Goal: Information Seeking & Learning: Learn about a topic

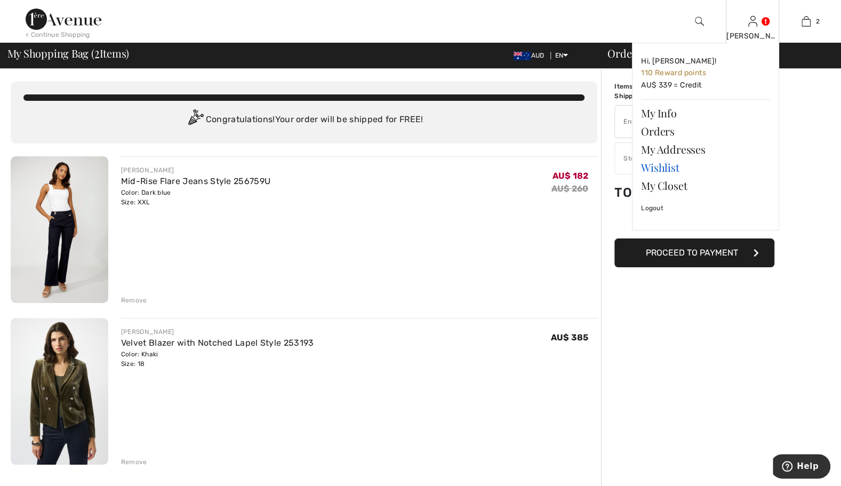
click at [661, 167] on link "Wishlist" at bounding box center [705, 167] width 129 height 18
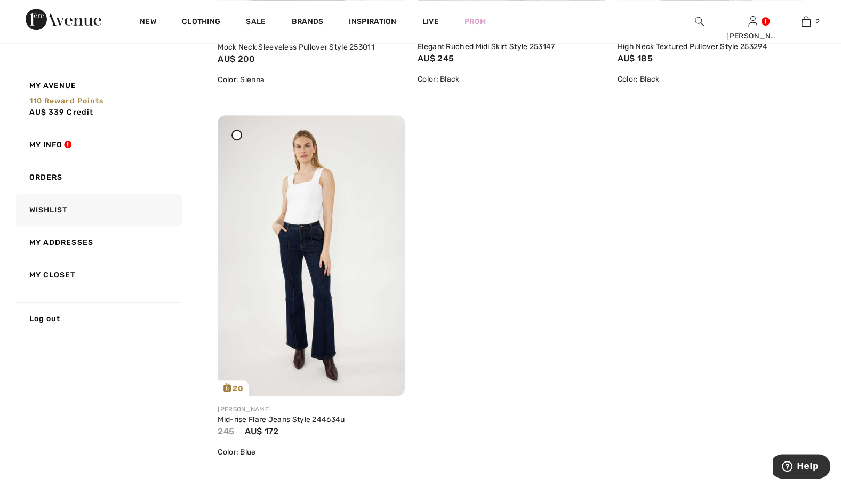
scroll to position [3030, 0]
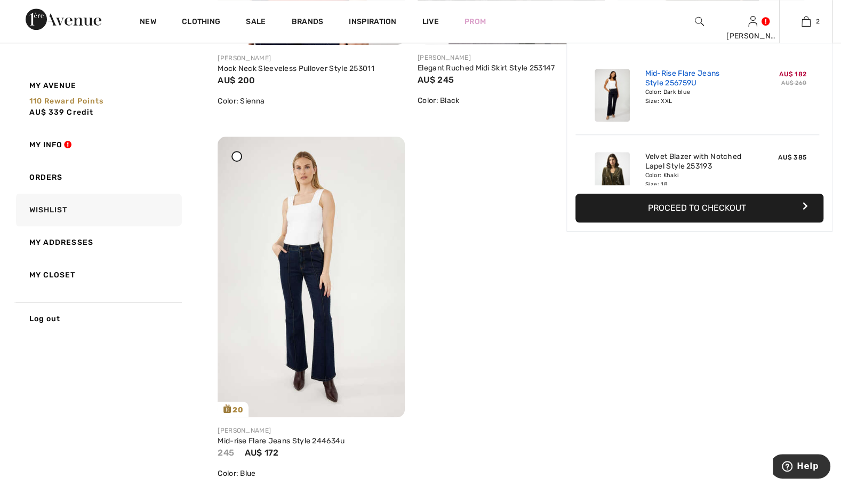
click at [700, 75] on link "Mid-Rise Flare Jeans Style 256759U" at bounding box center [697, 78] width 105 height 19
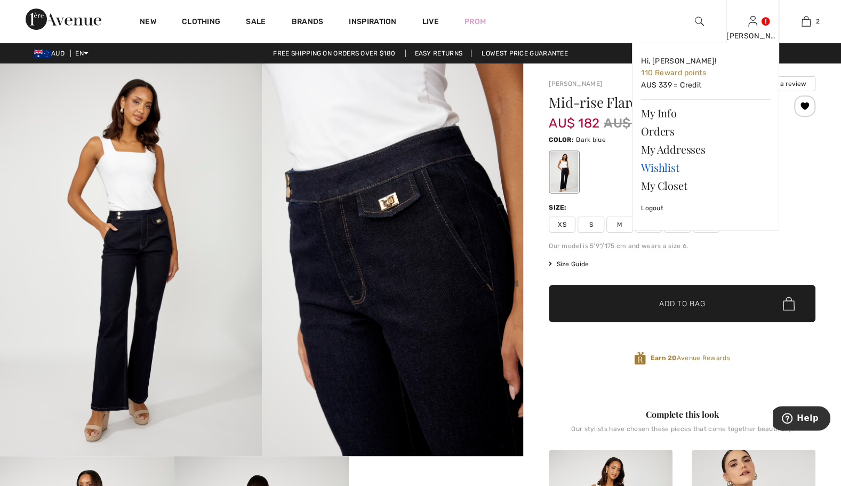
click at [657, 169] on link "Wishlist" at bounding box center [705, 167] width 129 height 18
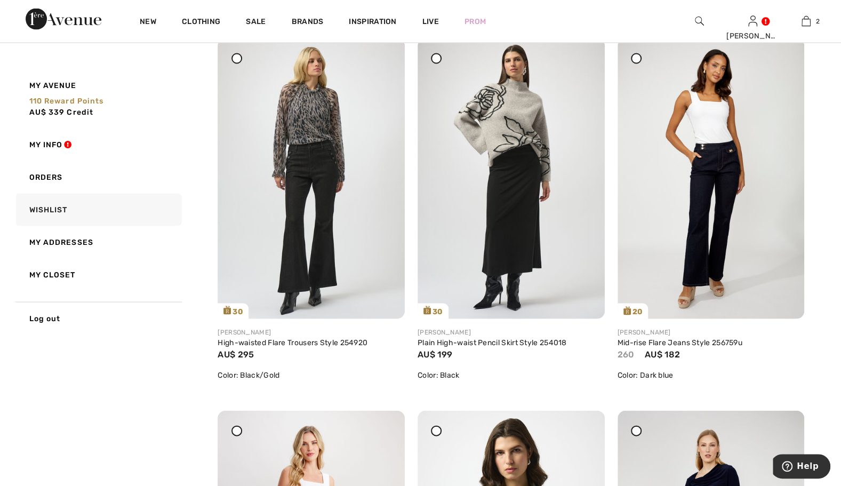
scroll to position [1259, 0]
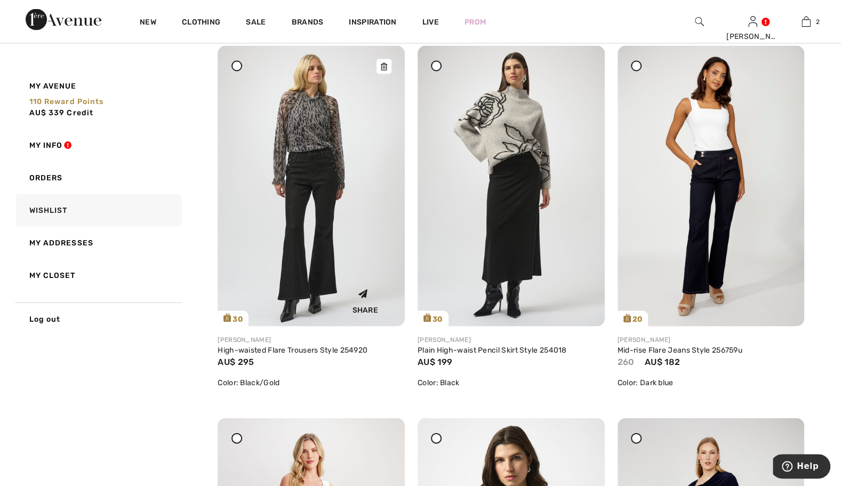
click at [302, 174] on img at bounding box center [311, 185] width 187 height 280
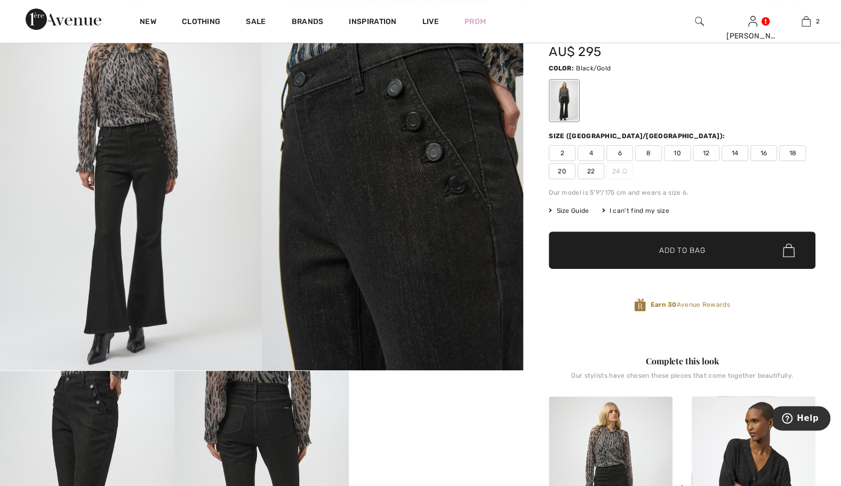
scroll to position [107, 0]
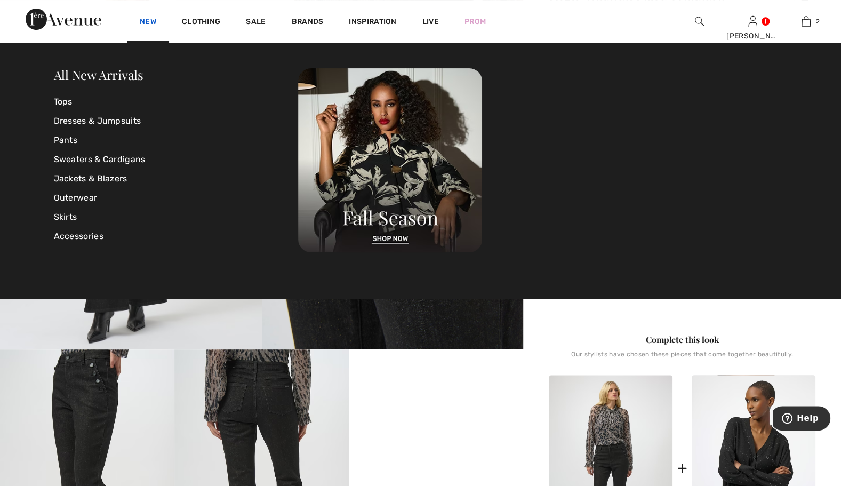
click at [146, 22] on link "New" at bounding box center [148, 22] width 17 height 11
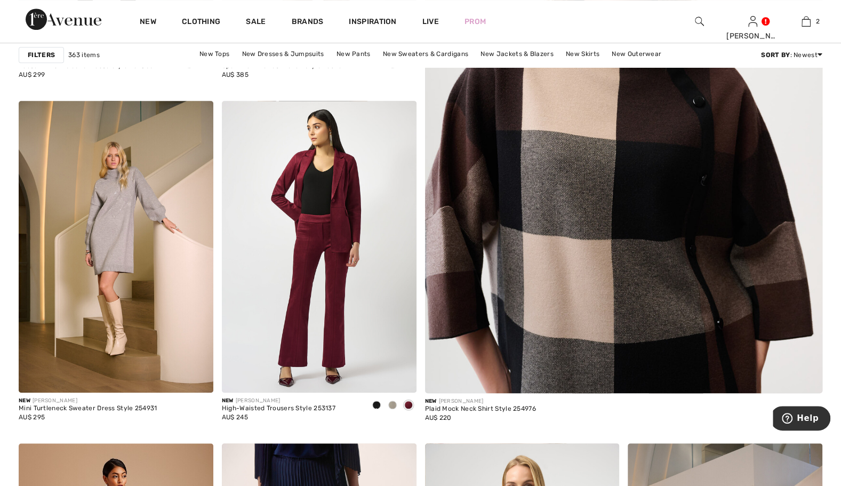
scroll to position [427, 0]
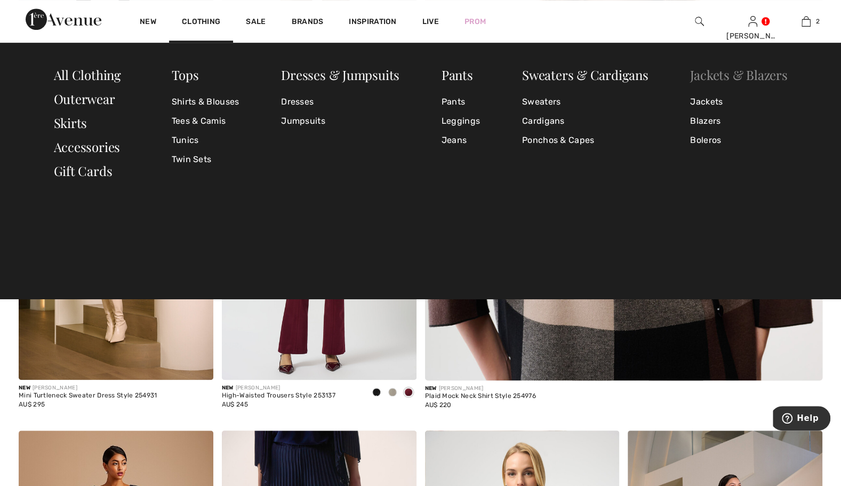
click at [746, 75] on link "Jackets & Blazers" at bounding box center [738, 74] width 97 height 17
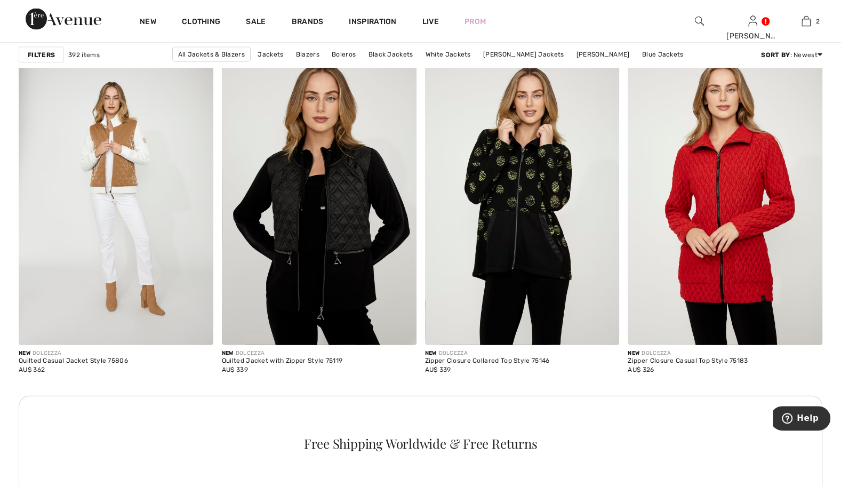
scroll to position [3798, 0]
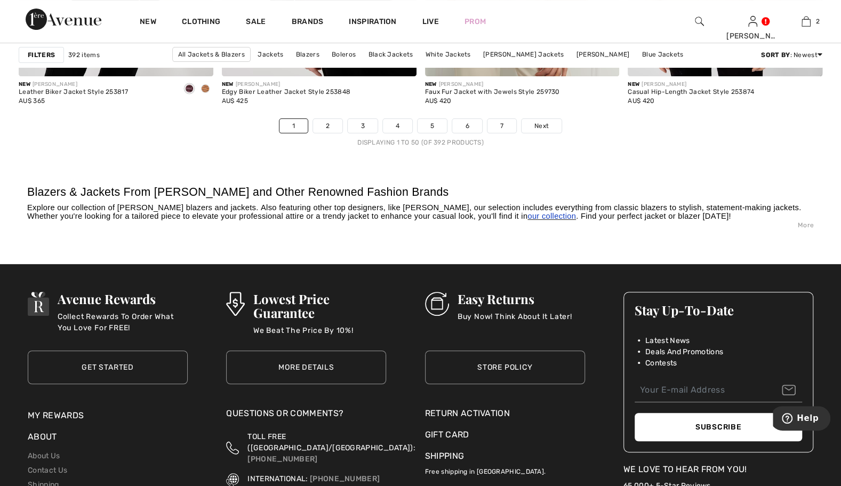
scroll to position [5227, 0]
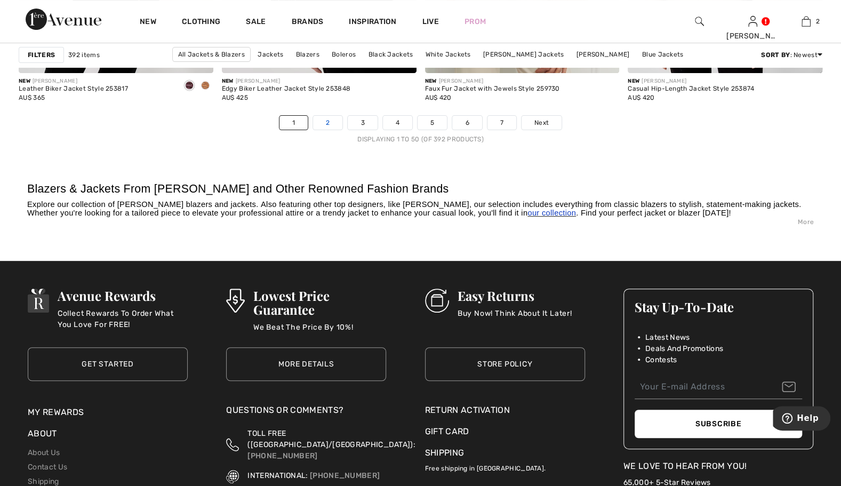
click at [334, 118] on link "2" at bounding box center [327, 123] width 29 height 14
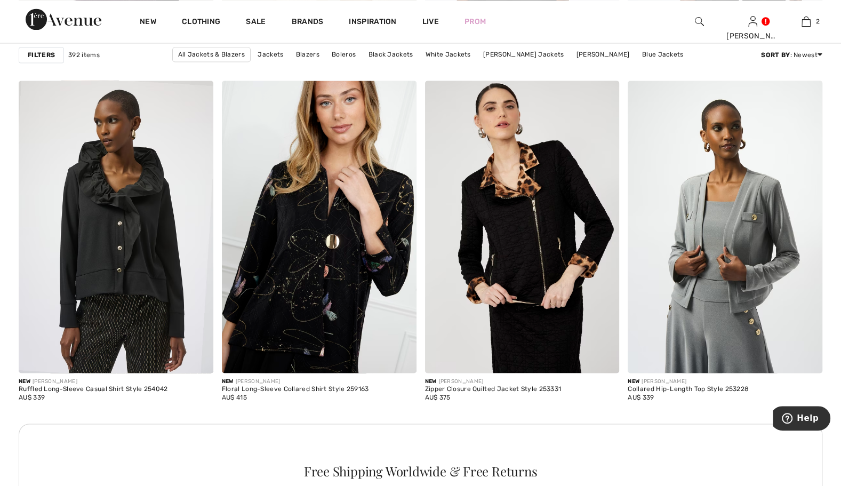
scroll to position [1131, 0]
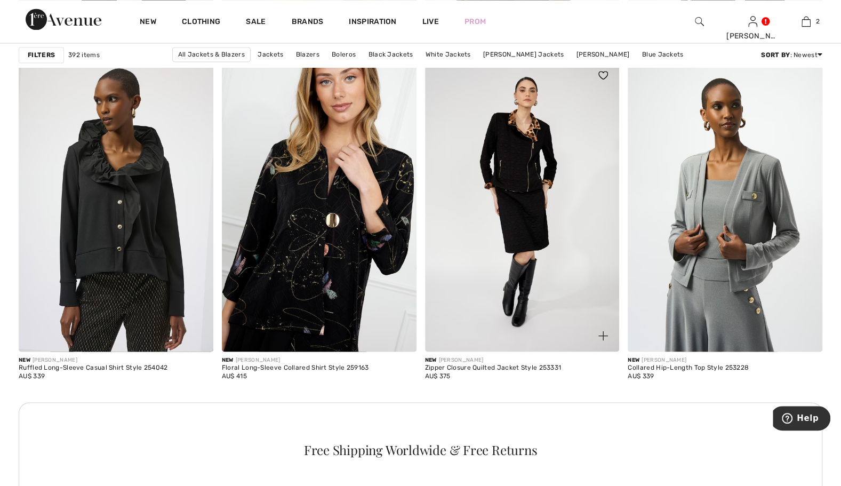
click at [546, 210] on img at bounding box center [522, 205] width 195 height 292
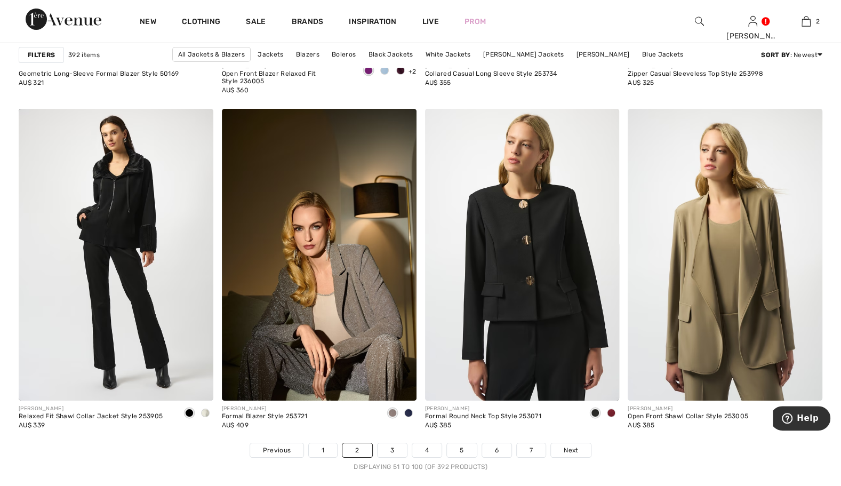
scroll to position [4907, 0]
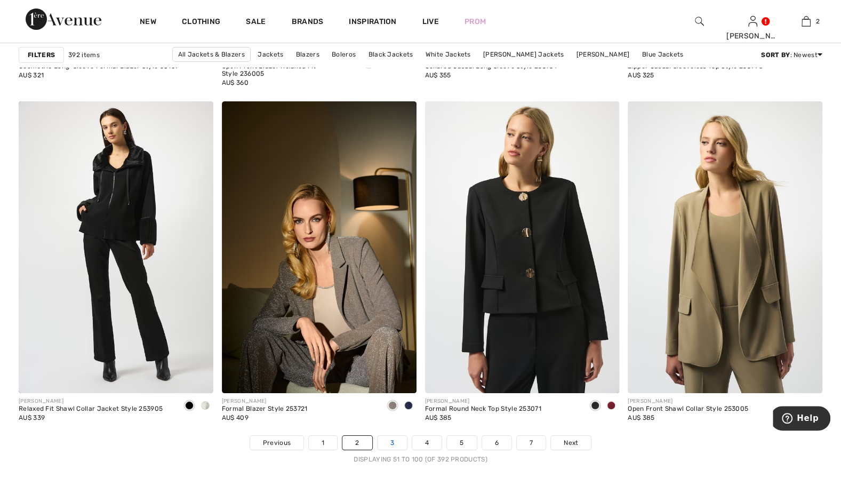
click at [397, 441] on link "3" at bounding box center [392, 443] width 29 height 14
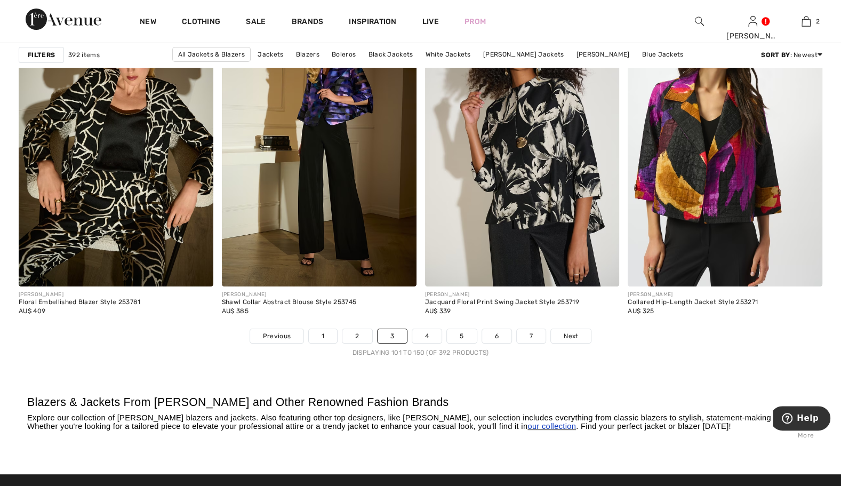
scroll to position [5035, 0]
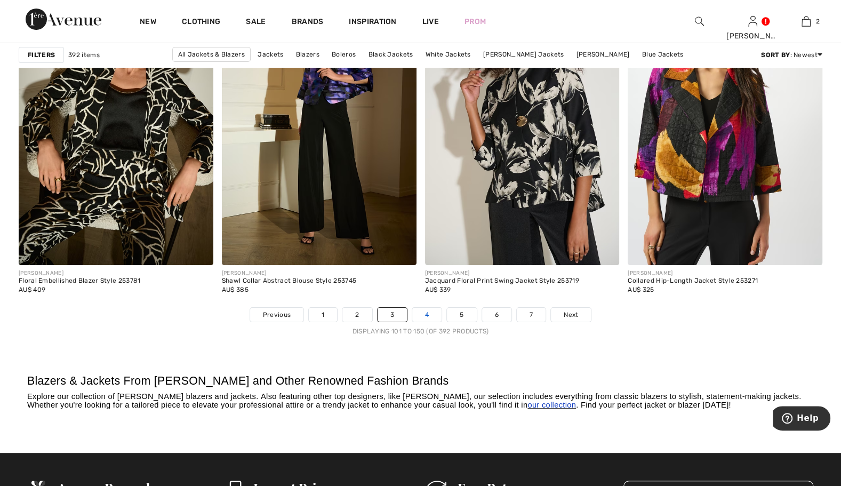
click at [425, 317] on link "4" at bounding box center [426, 315] width 29 height 14
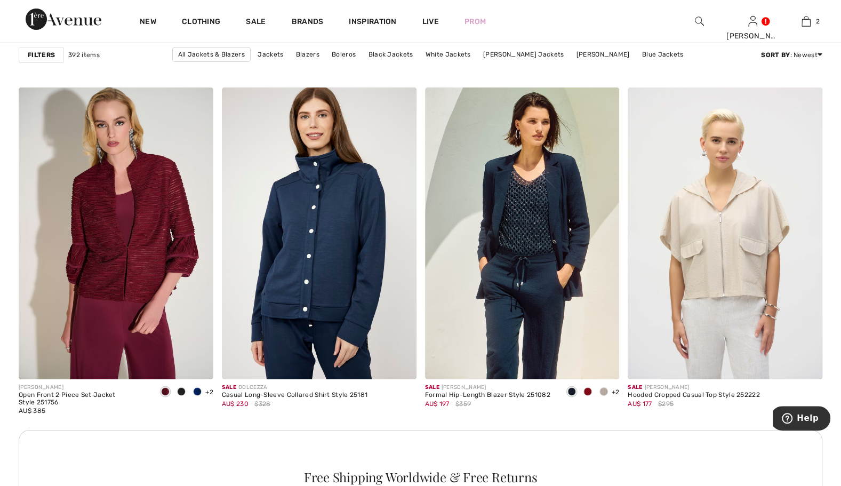
scroll to position [2283, 0]
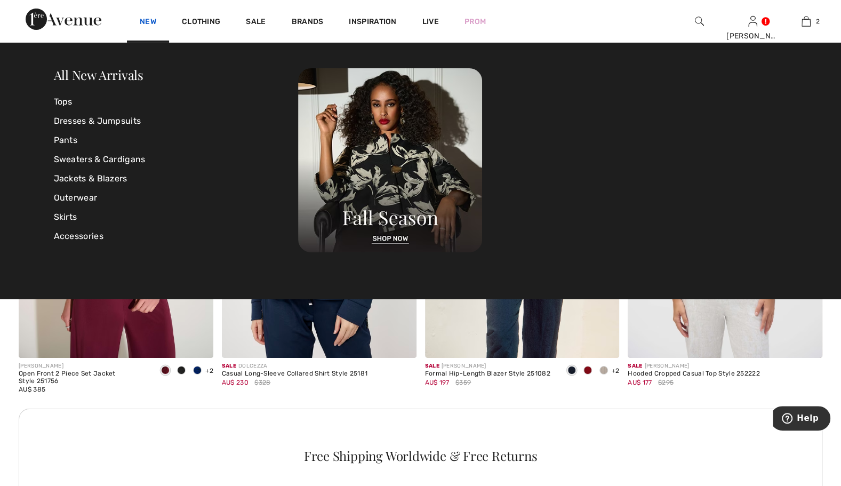
click at [149, 21] on link "New" at bounding box center [148, 22] width 17 height 11
